Goal: Task Accomplishment & Management: Use online tool/utility

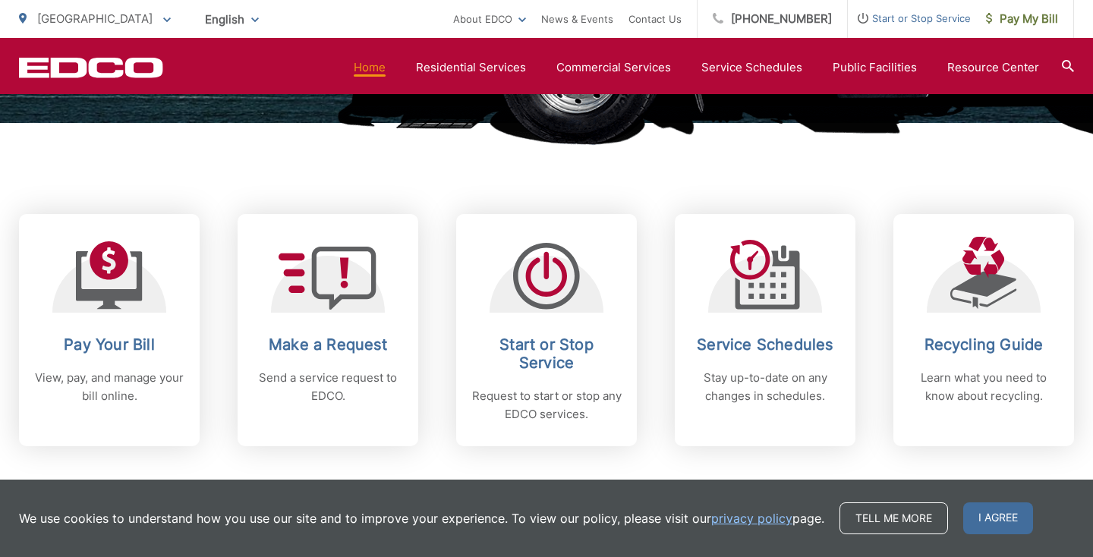
scroll to position [585, 0]
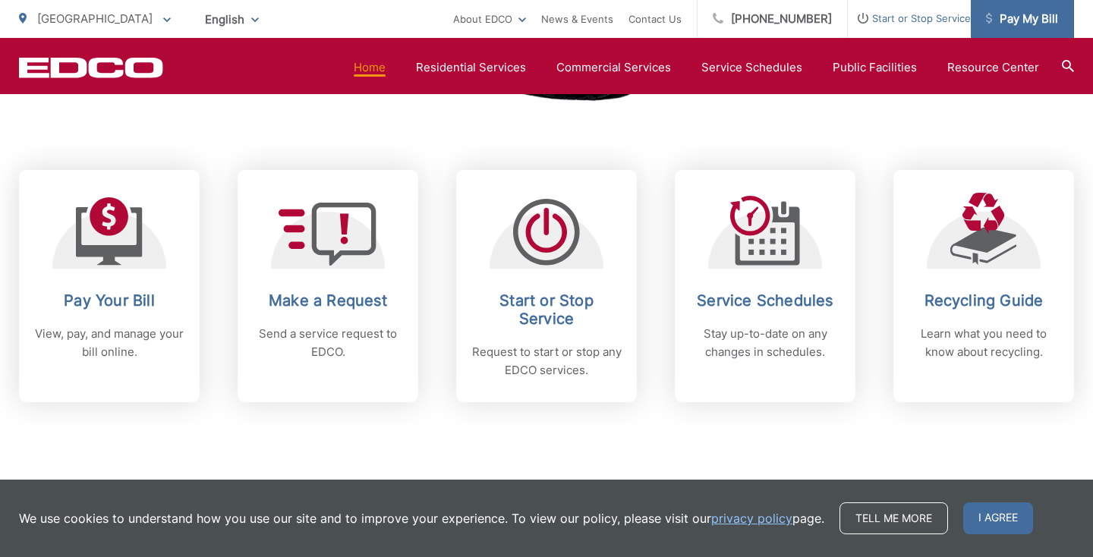
click at [1032, 18] on span "Pay My Bill" at bounding box center [1022, 19] width 72 height 18
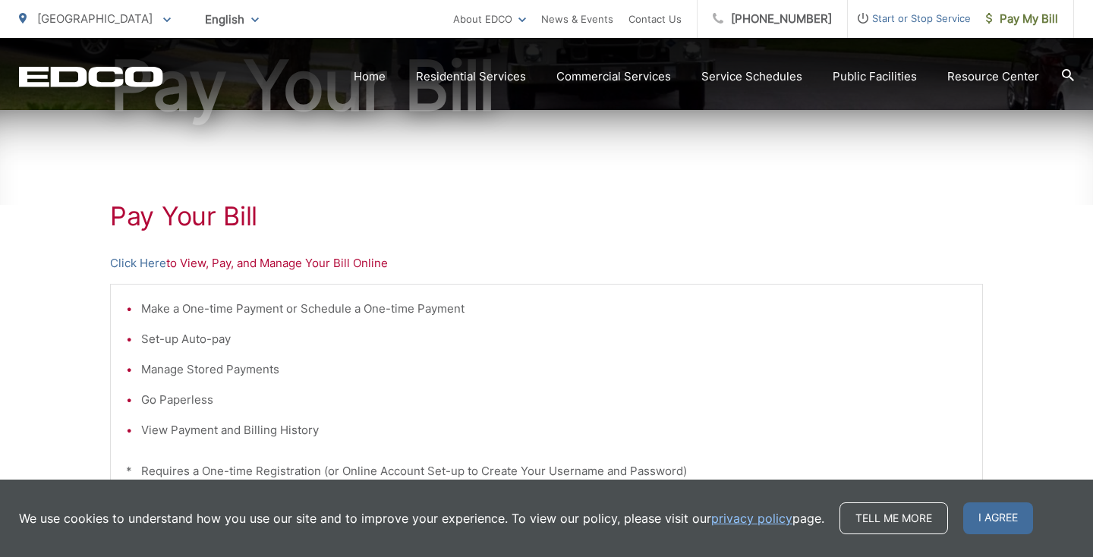
scroll to position [294, 0]
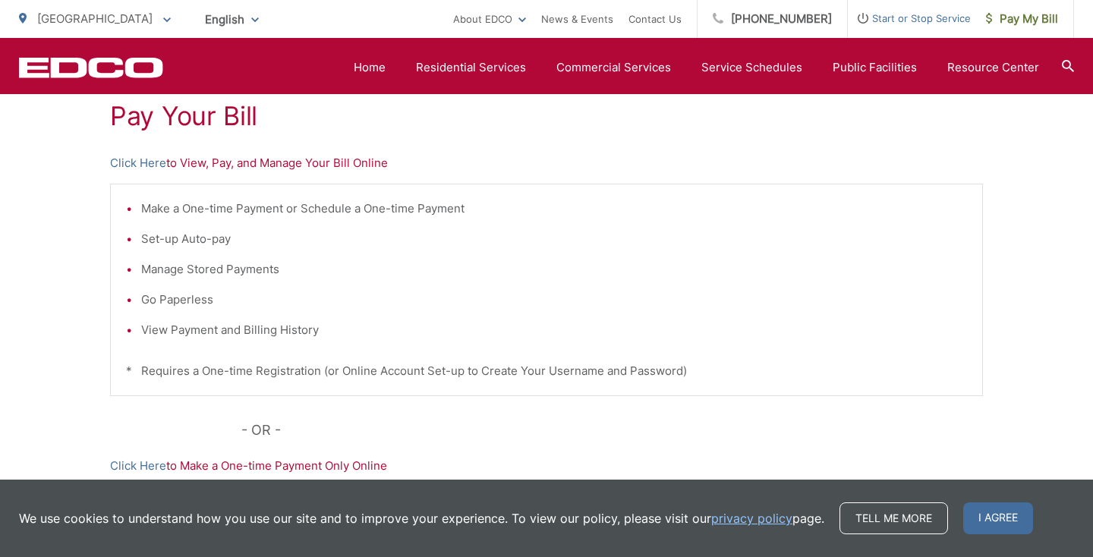
click at [200, 169] on p "Click Here to View, Pay, and Manage Your Bill Online" at bounding box center [546, 163] width 873 height 18
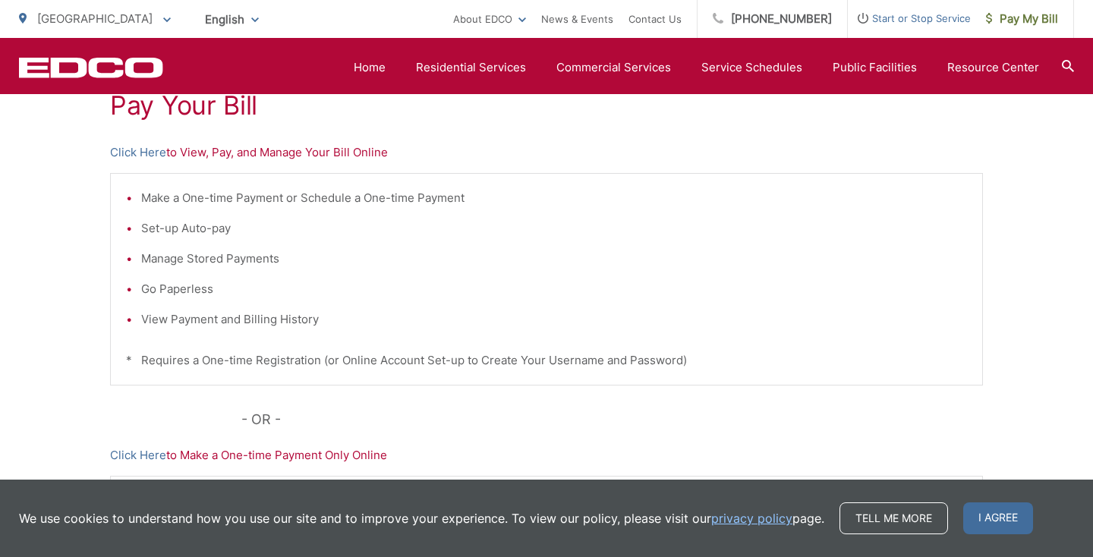
scroll to position [292, 0]
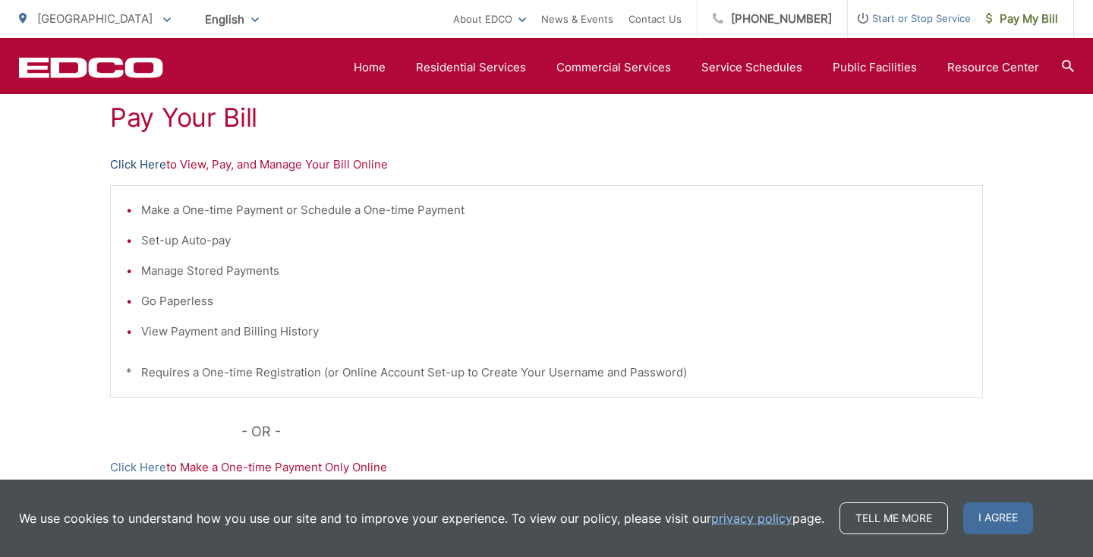
click at [150, 167] on link "Click Here" at bounding box center [138, 165] width 56 height 18
